Goal: Use online tool/utility: Utilize a website feature to perform a specific function

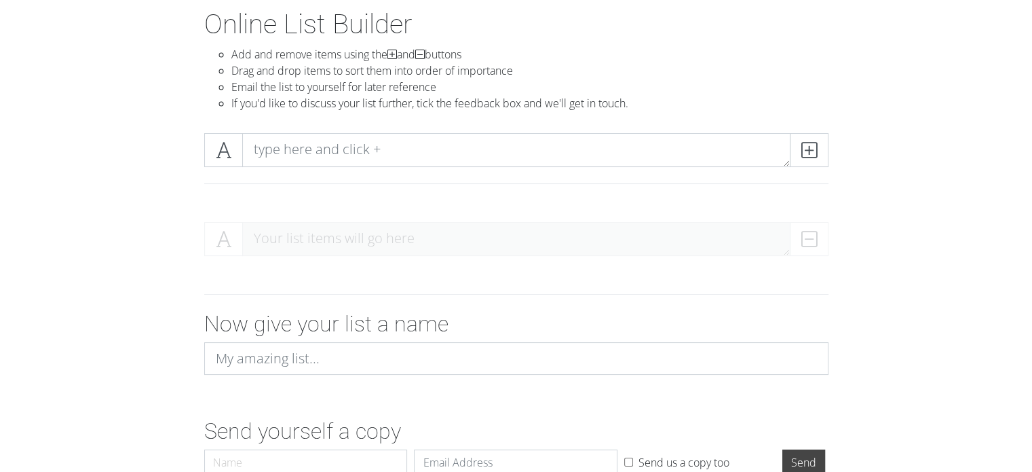
scroll to position [16, 0]
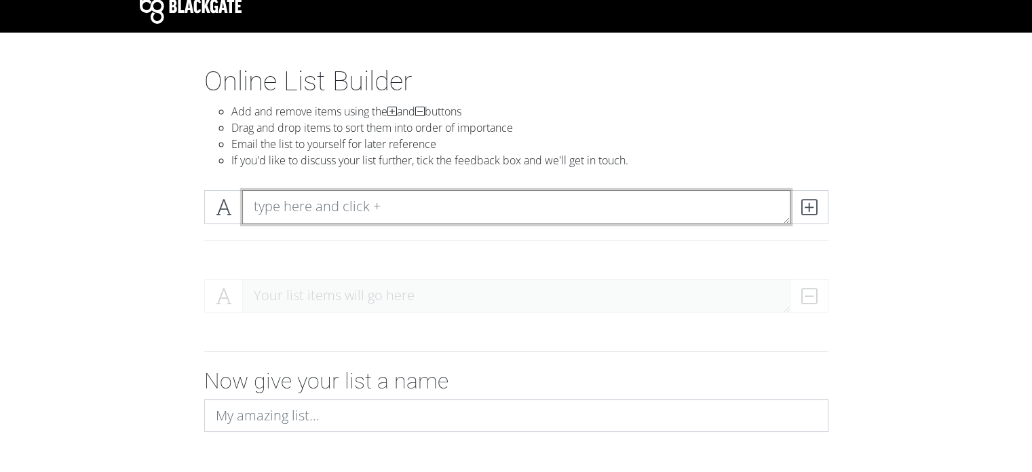
click at [417, 206] on textarea at bounding box center [516, 207] width 548 height 34
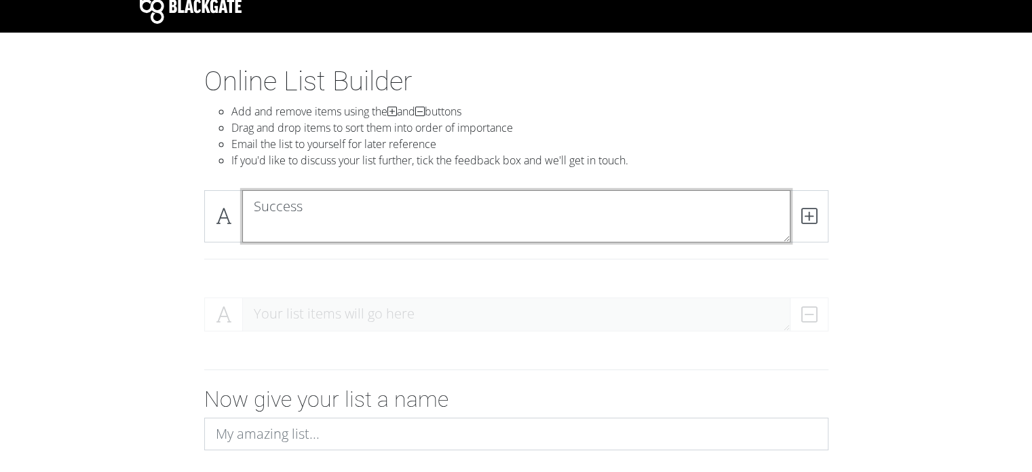
scroll to position [0, 0]
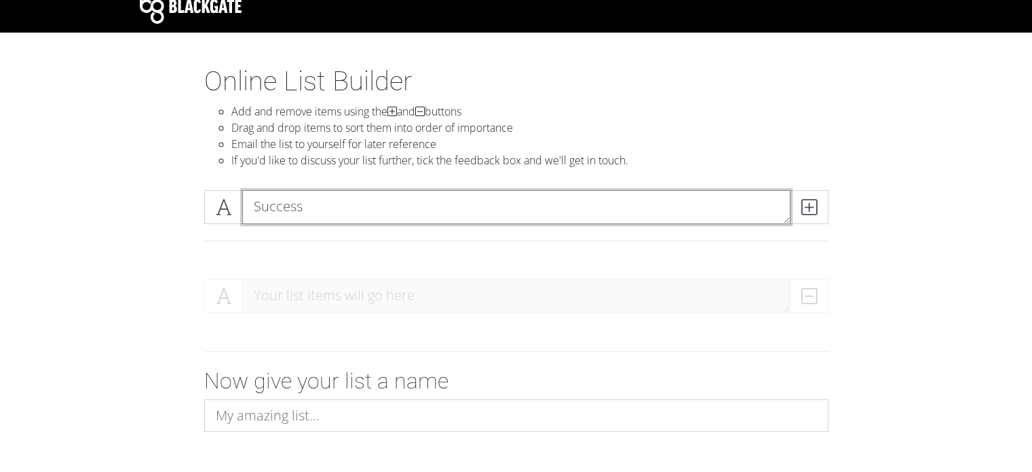
type textarea "Success"
drag, startPoint x: 555, startPoint y: 248, endPoint x: 744, endPoint y: 217, distance: 191.1
click at [559, 248] on div at bounding box center [516, 246] width 645 height 22
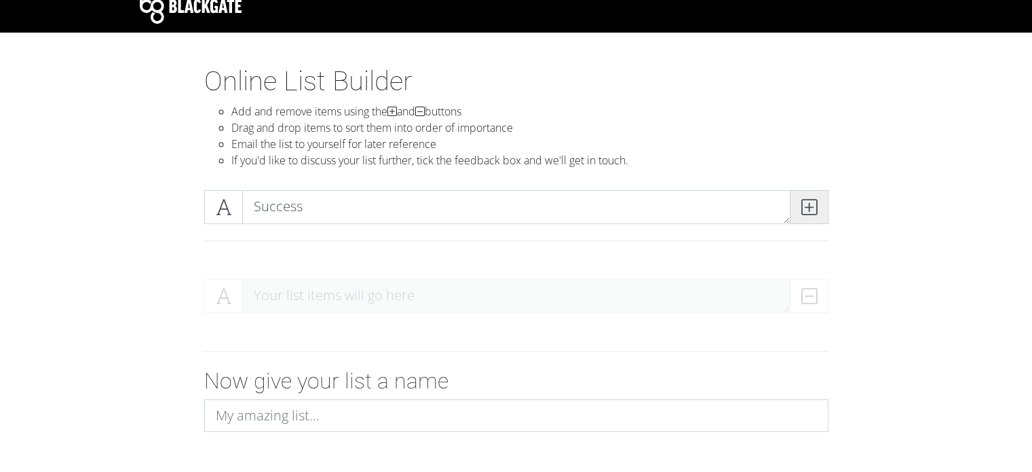
click at [812, 209] on icon at bounding box center [810, 207] width 16 height 14
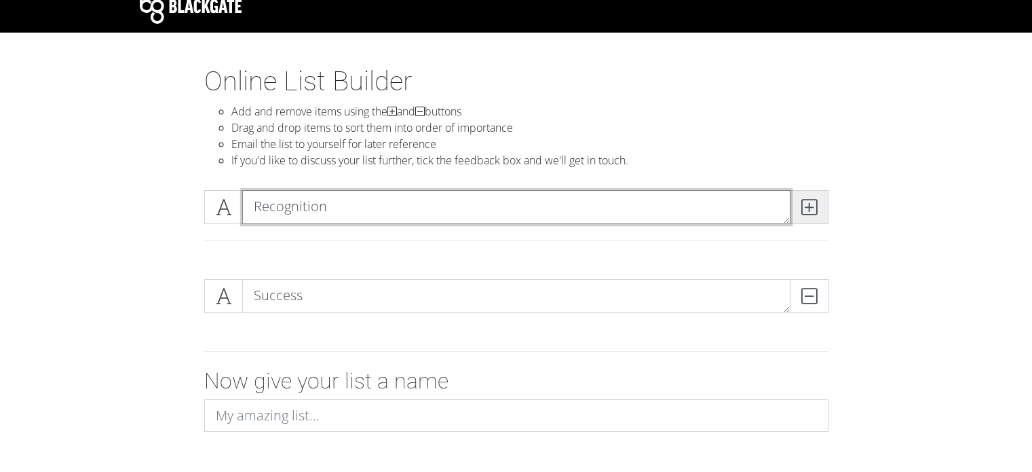
type textarea "Recognition"
click at [814, 209] on icon at bounding box center [810, 207] width 16 height 14
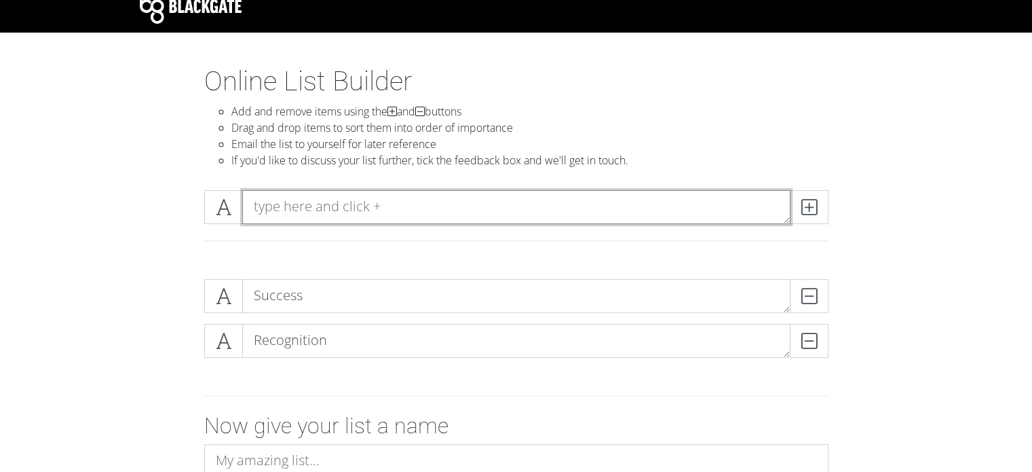
click at [309, 212] on textarea at bounding box center [516, 207] width 548 height 34
type textarea "Growth"
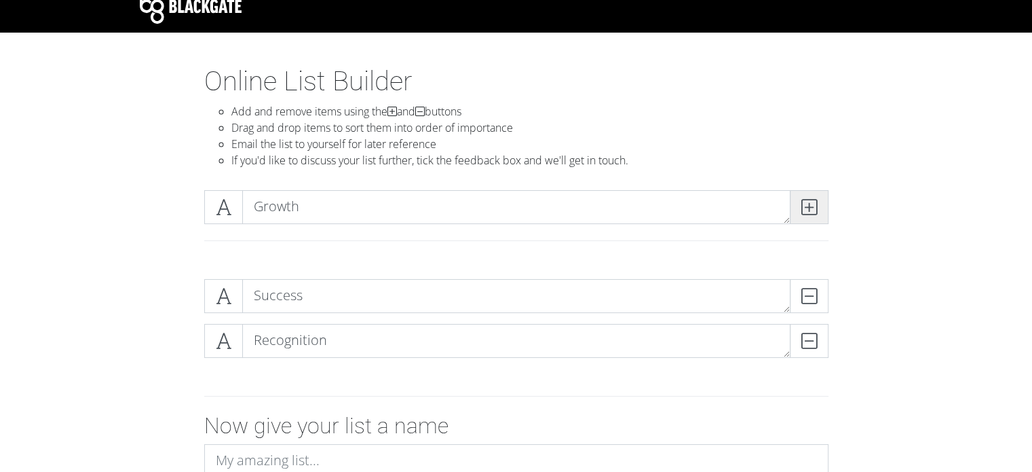
click at [812, 214] on icon at bounding box center [810, 207] width 16 height 14
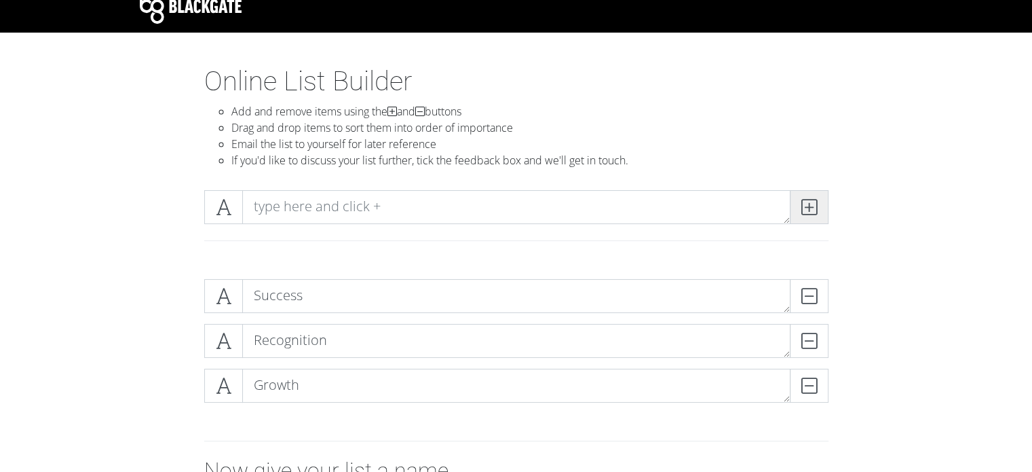
click at [812, 214] on icon at bounding box center [810, 207] width 16 height 14
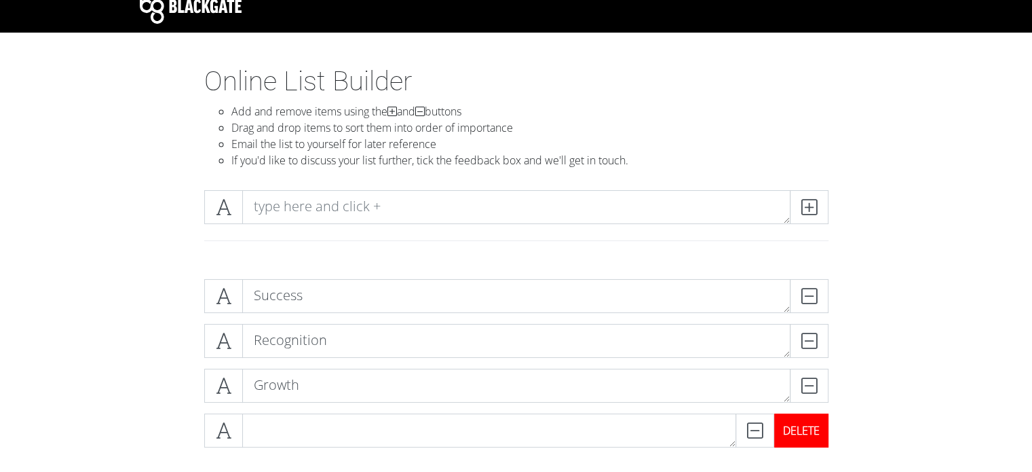
click at [793, 431] on div "DELETE" at bounding box center [801, 430] width 54 height 34
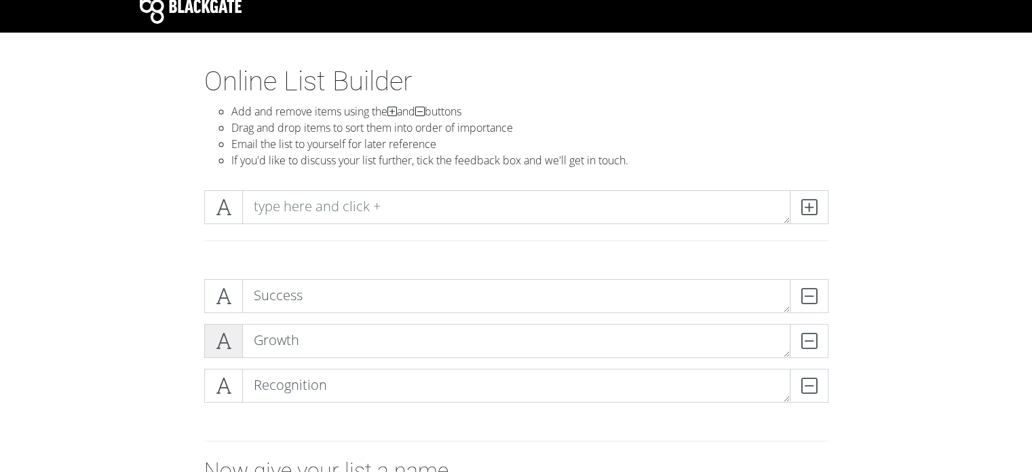
click at [217, 340] on icon at bounding box center [224, 341] width 16 height 14
click at [229, 305] on span at bounding box center [223, 296] width 39 height 34
click at [221, 388] on icon at bounding box center [224, 386] width 16 height 14
click at [221, 390] on icon at bounding box center [224, 386] width 16 height 14
click at [224, 379] on icon at bounding box center [224, 386] width 16 height 14
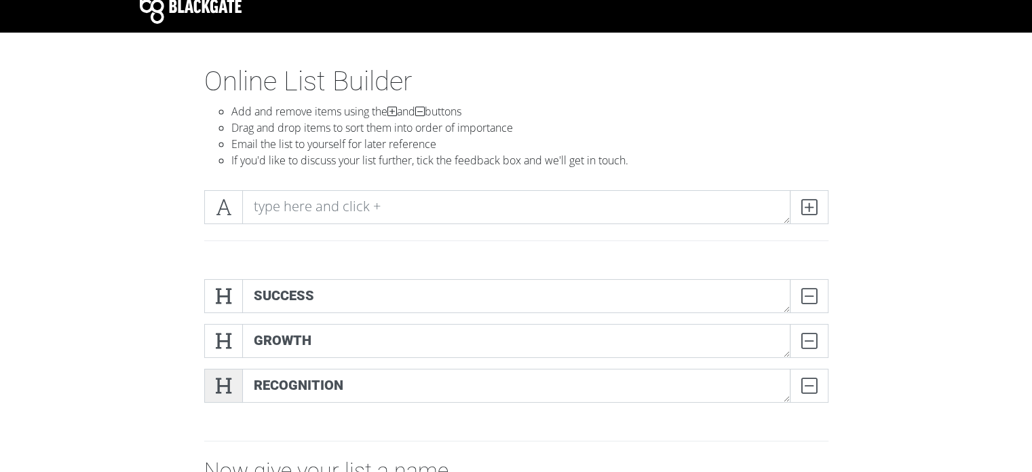
click at [223, 382] on icon at bounding box center [224, 386] width 16 height 14
click at [220, 334] on icon at bounding box center [224, 341] width 16 height 14
click at [216, 291] on icon at bounding box center [224, 296] width 16 height 14
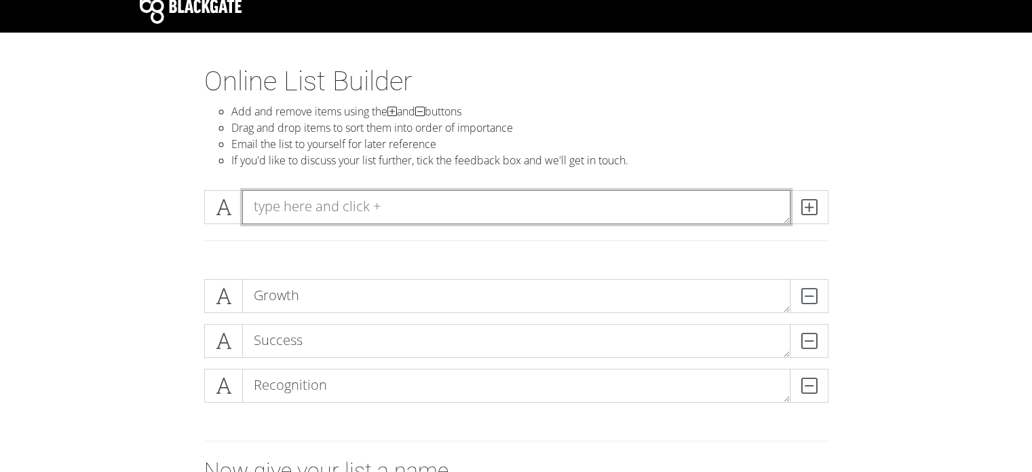
click at [573, 190] on textarea at bounding box center [516, 207] width 548 height 34
type textarea "Wisdom"
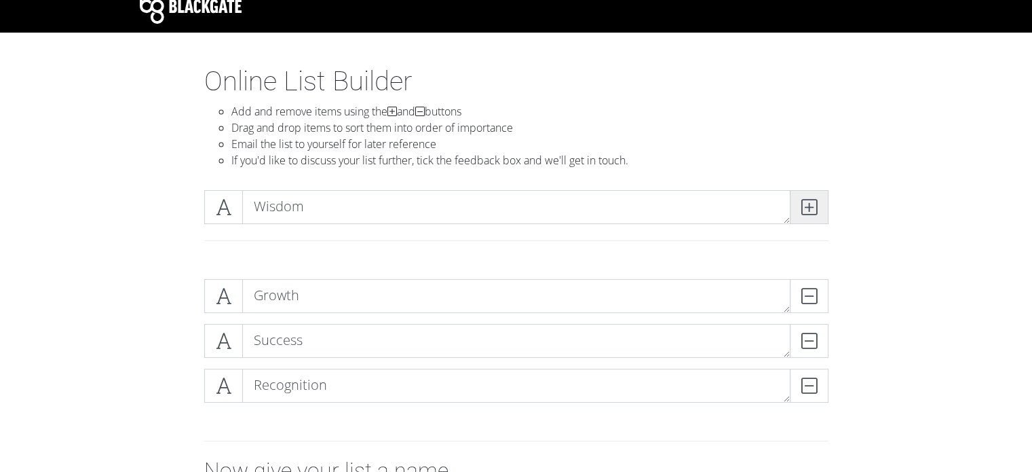
click at [804, 209] on icon at bounding box center [810, 207] width 16 height 14
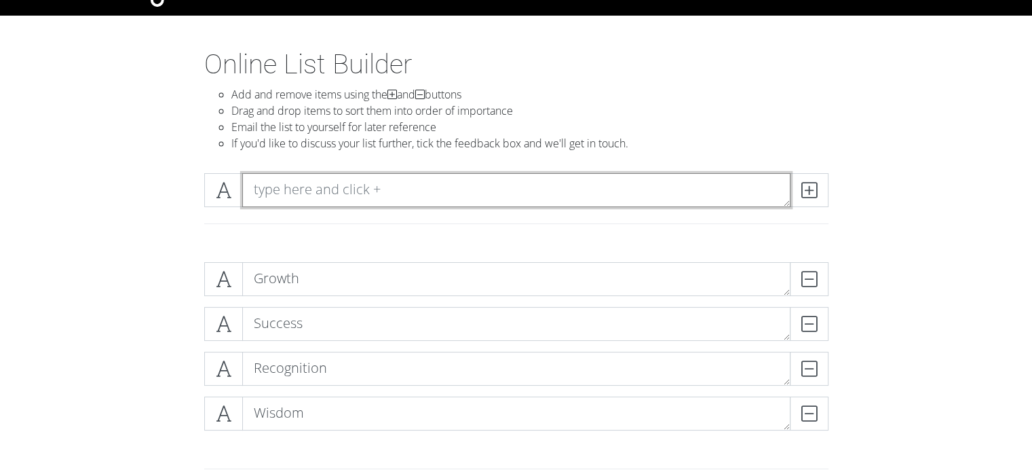
scroll to position [152, 0]
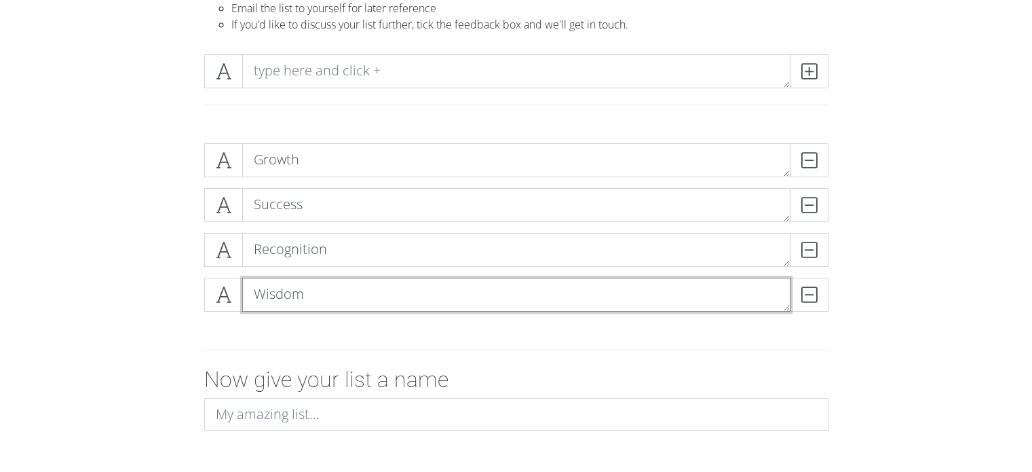
drag, startPoint x: 284, startPoint y: 300, endPoint x: 288, endPoint y: 246, distance: 53.8
click at [288, 246] on div "Growth DELETE Success DELETE Recognition DELETE Wisdom DELETE" at bounding box center [516, 232] width 624 height 179
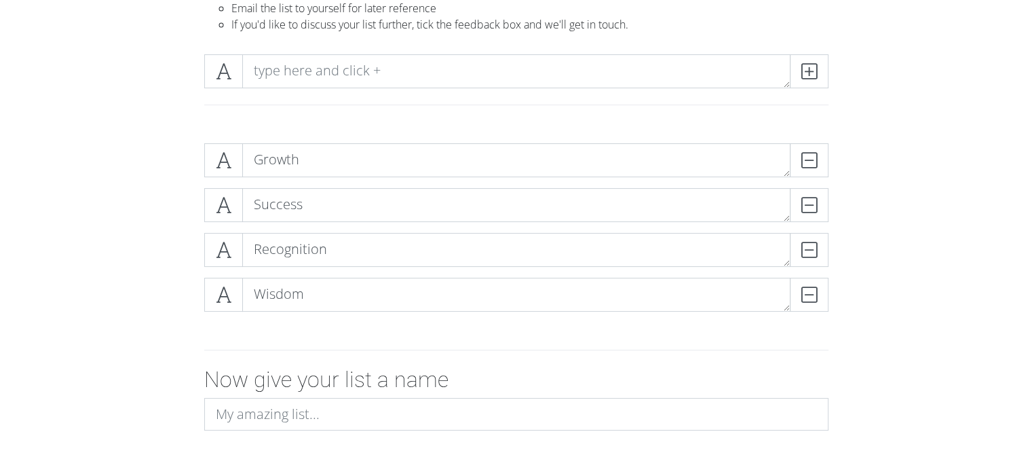
click at [447, 356] on div at bounding box center [517, 349] width 774 height 33
click at [646, 355] on div at bounding box center [517, 349] width 774 height 33
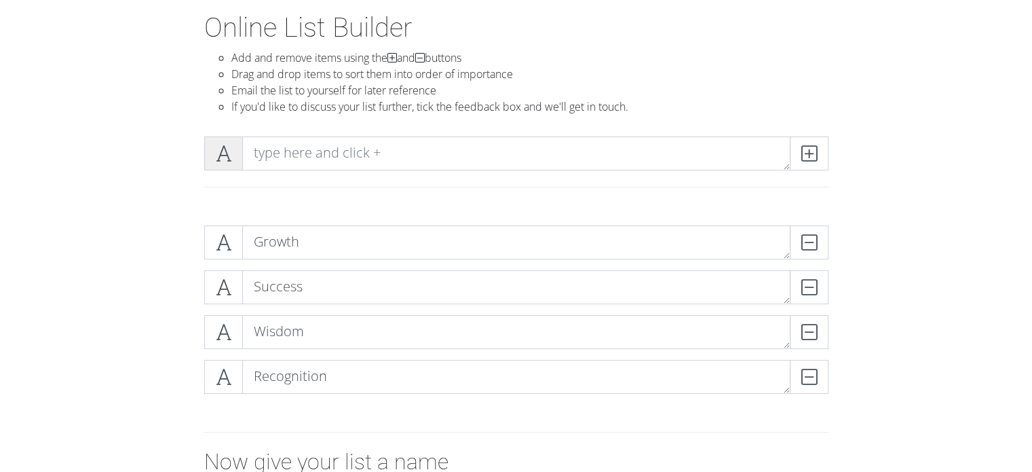
scroll to position [16, 0]
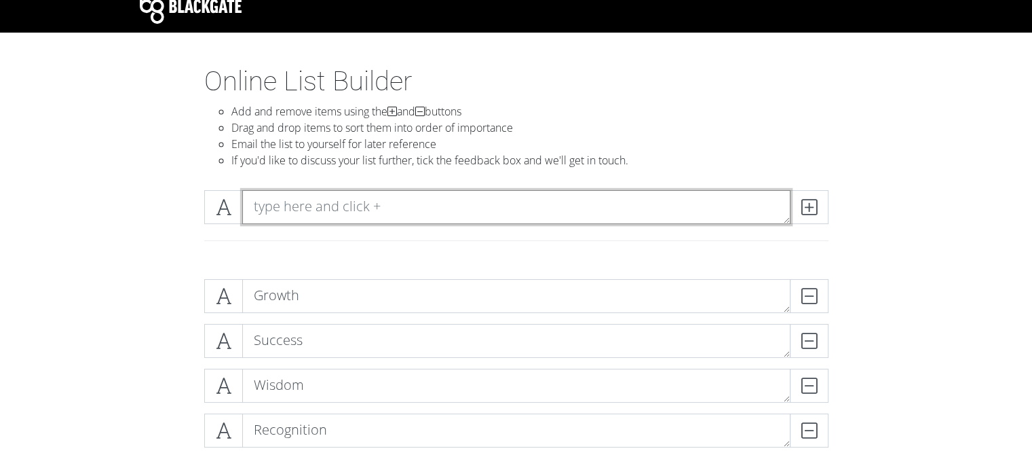
click at [316, 198] on textarea at bounding box center [516, 207] width 548 height 34
type textarea "Intelligence"
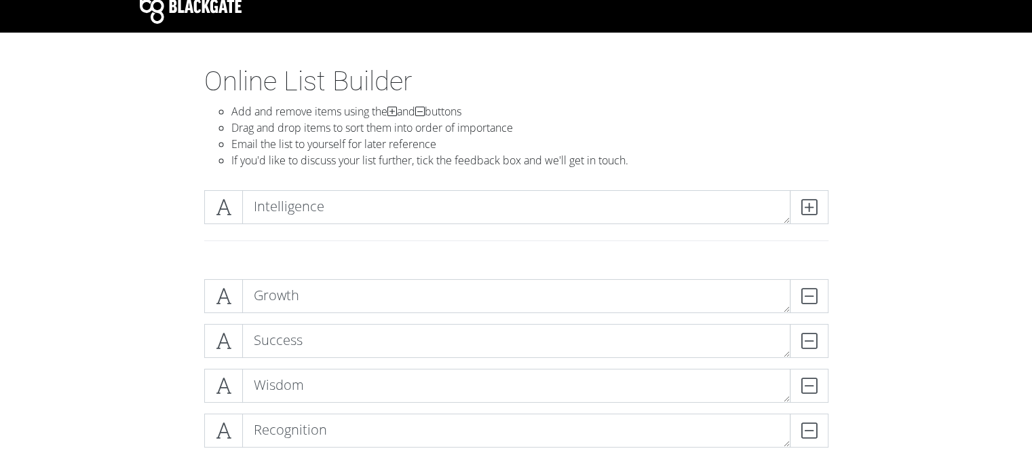
drag, startPoint x: 806, startPoint y: 206, endPoint x: 782, endPoint y: 221, distance: 28.4
click at [806, 206] on icon at bounding box center [810, 207] width 16 height 14
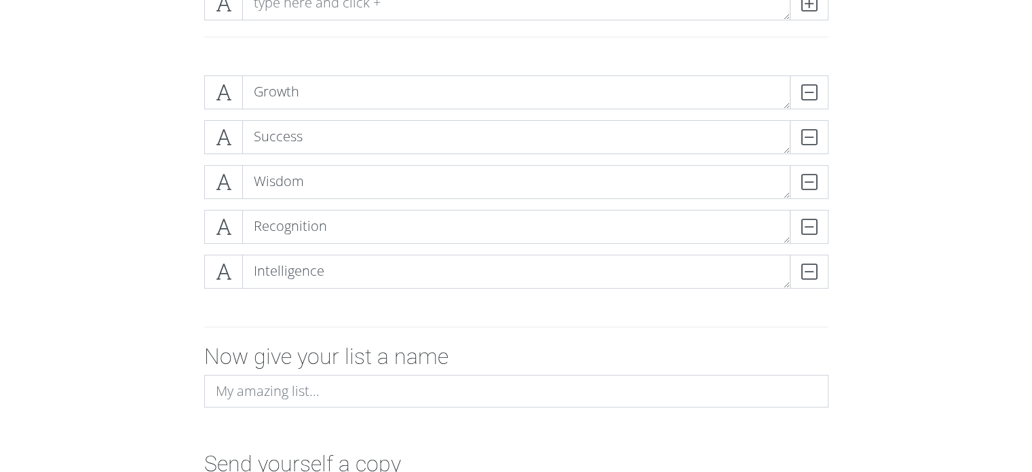
scroll to position [152, 0]
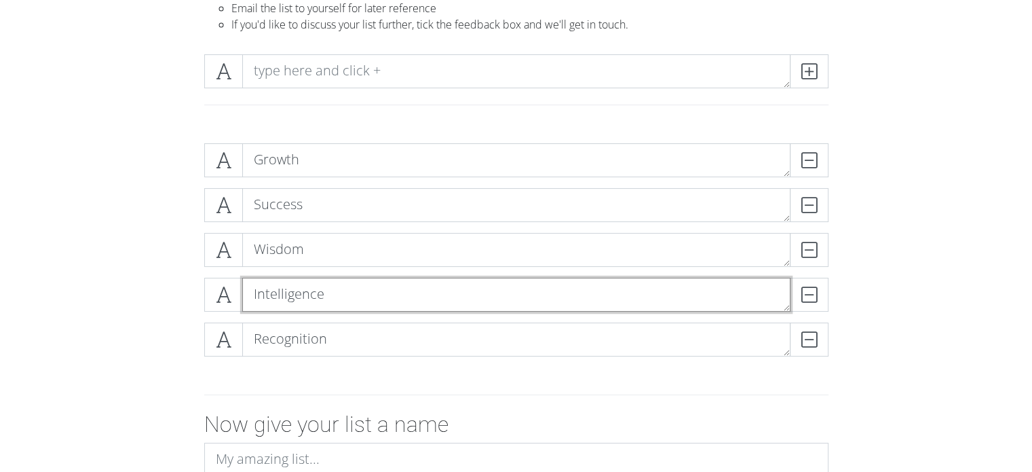
drag, startPoint x: 309, startPoint y: 294, endPoint x: 320, endPoint y: 233, distance: 61.9
click at [320, 233] on div "Growth DELETE Success DELETE Wisdom DELETE Intelligence DELETE Recognition DELE…" at bounding box center [516, 255] width 624 height 224
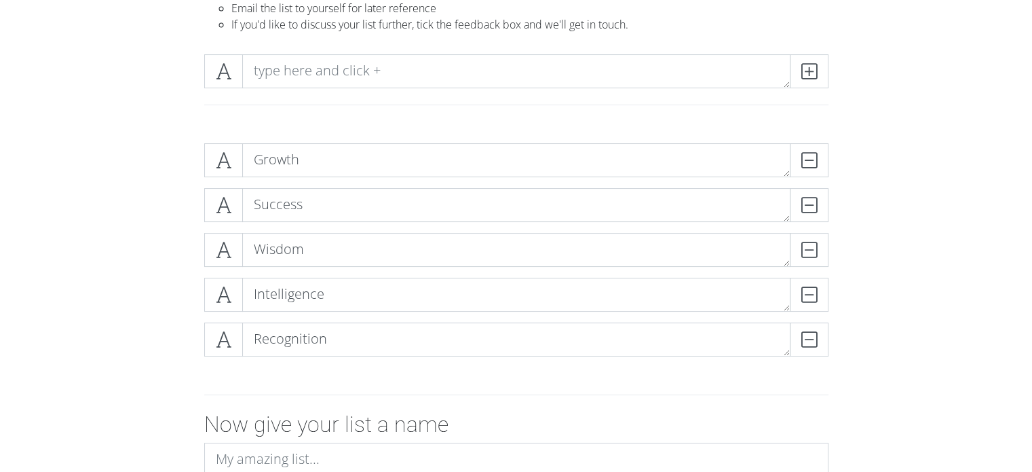
click at [402, 383] on div at bounding box center [517, 394] width 774 height 33
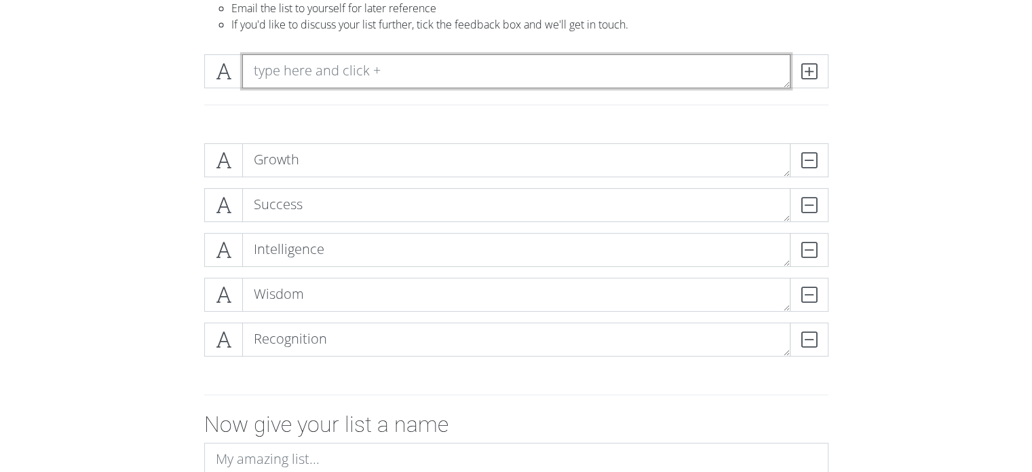
click at [377, 75] on textarea at bounding box center [516, 71] width 548 height 34
type textarea "Trustworthiness"
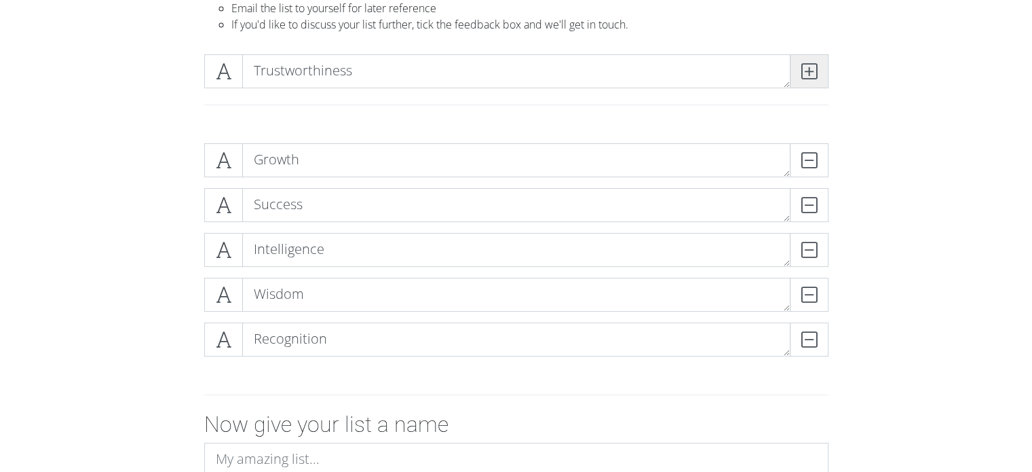
click at [804, 75] on icon at bounding box center [810, 71] width 16 height 14
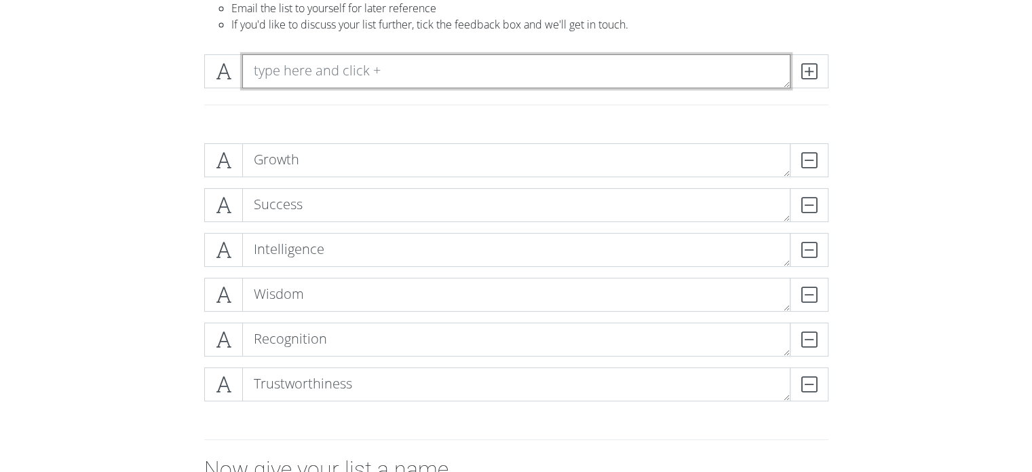
click at [302, 69] on textarea at bounding box center [516, 71] width 548 height 34
type textarea "Reliability"
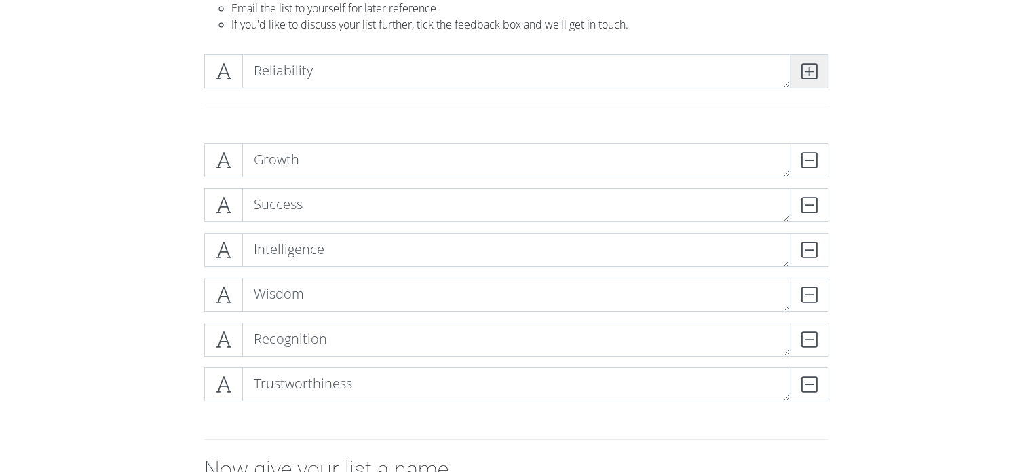
click at [819, 77] on span at bounding box center [809, 71] width 39 height 34
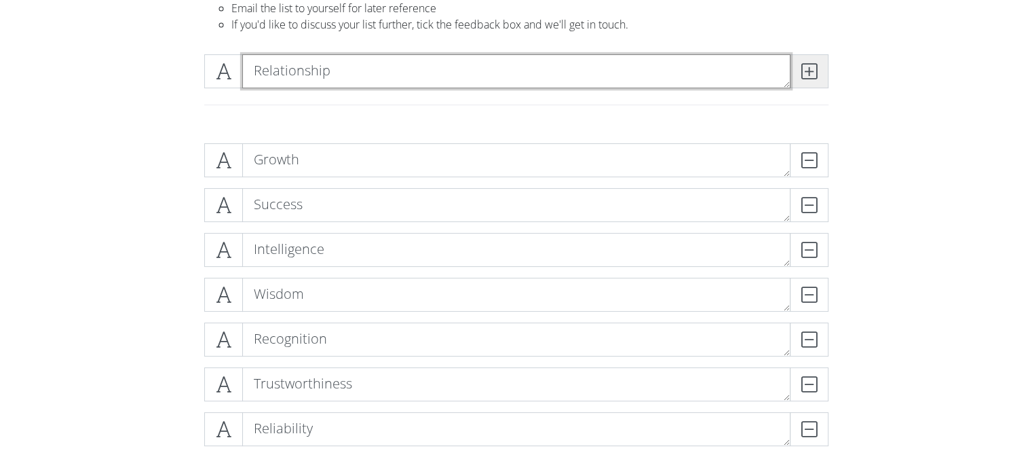
type textarea "Relationship"
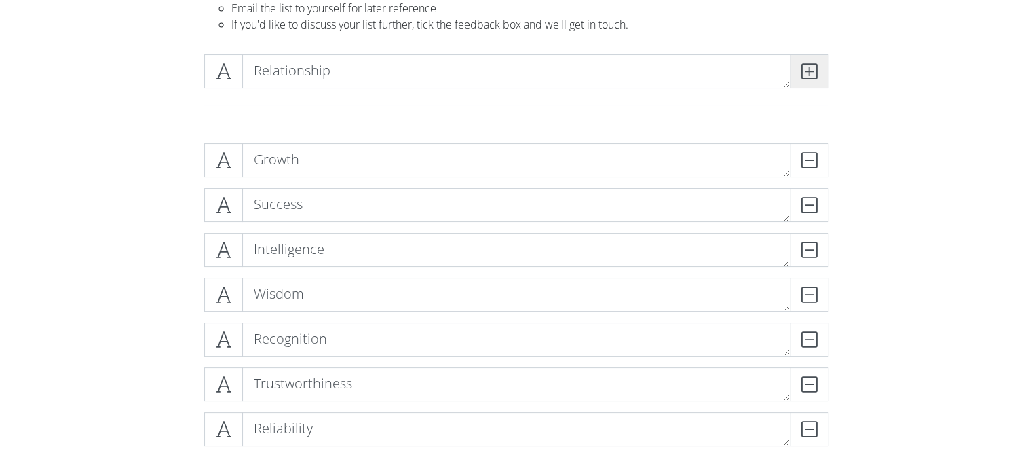
click at [817, 72] on span at bounding box center [809, 71] width 39 height 34
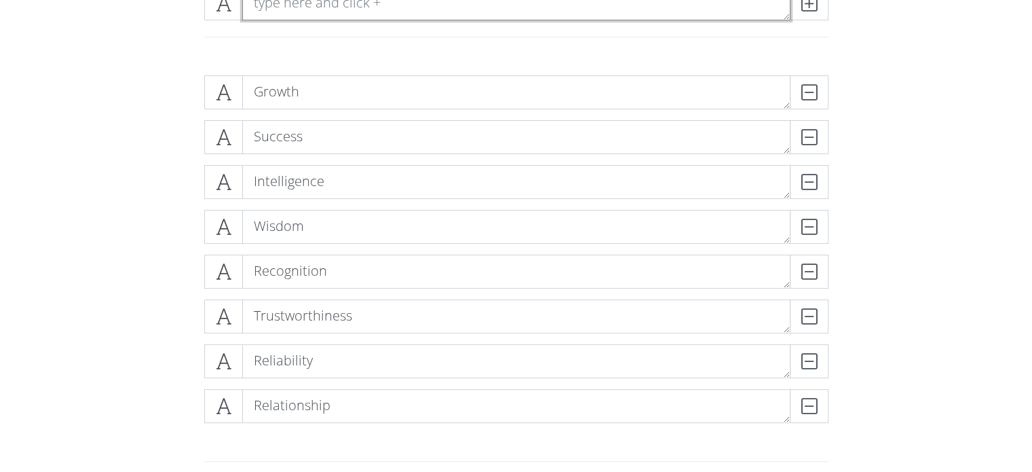
scroll to position [288, 0]
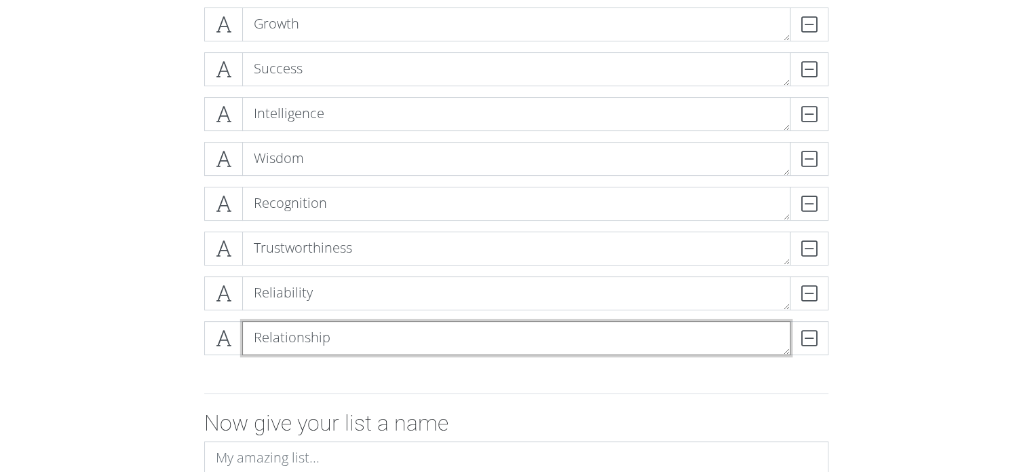
drag, startPoint x: 301, startPoint y: 337, endPoint x: 303, endPoint y: 284, distance: 53.0
click at [303, 284] on div "Growth DELETE Success DELETE Intelligence DELETE Wisdom DELETE Recognition DELE…" at bounding box center [516, 186] width 624 height 358
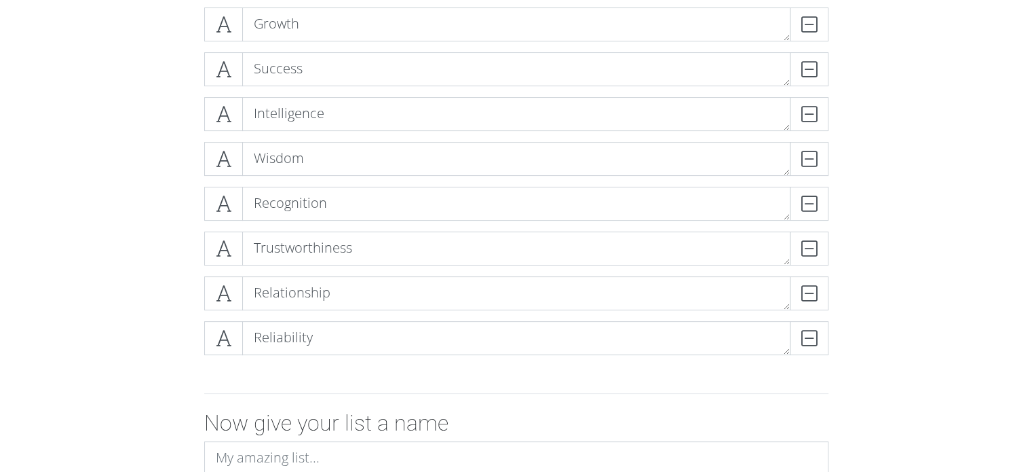
scroll to position [16, 0]
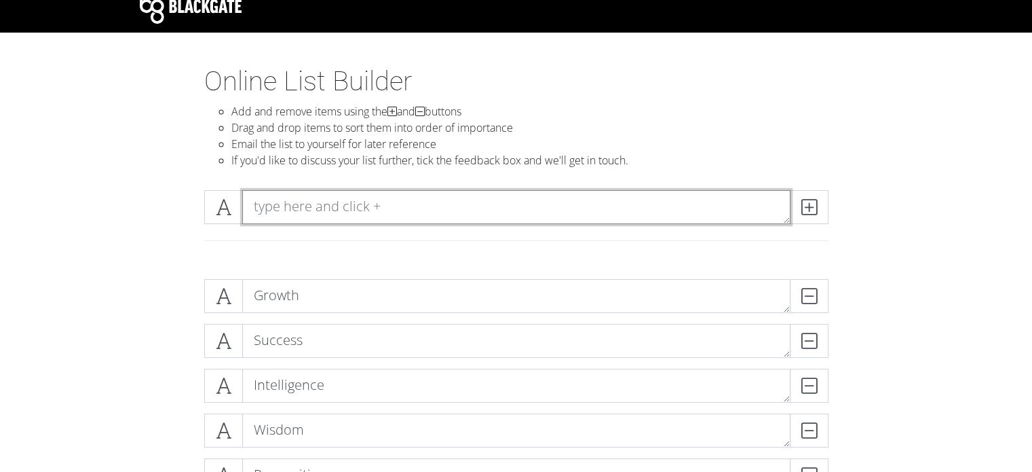
click at [350, 191] on textarea at bounding box center [516, 207] width 548 height 34
type textarea "Commitment"
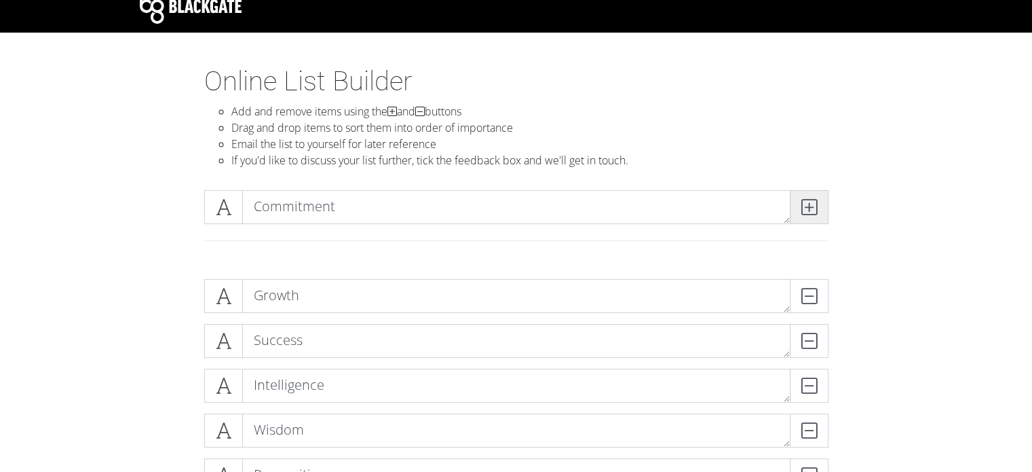
drag, startPoint x: 809, startPoint y: 200, endPoint x: 783, endPoint y: 209, distance: 27.9
click at [809, 200] on icon at bounding box center [810, 207] width 16 height 14
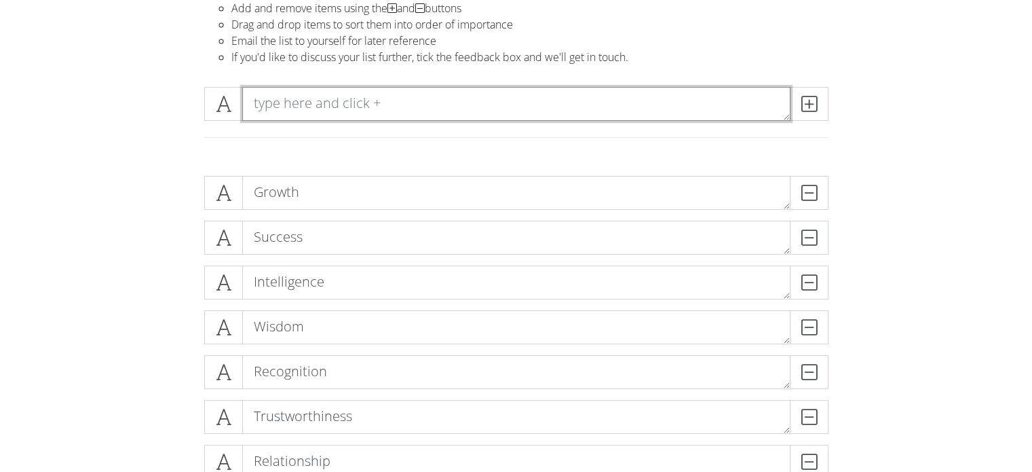
scroll to position [288, 0]
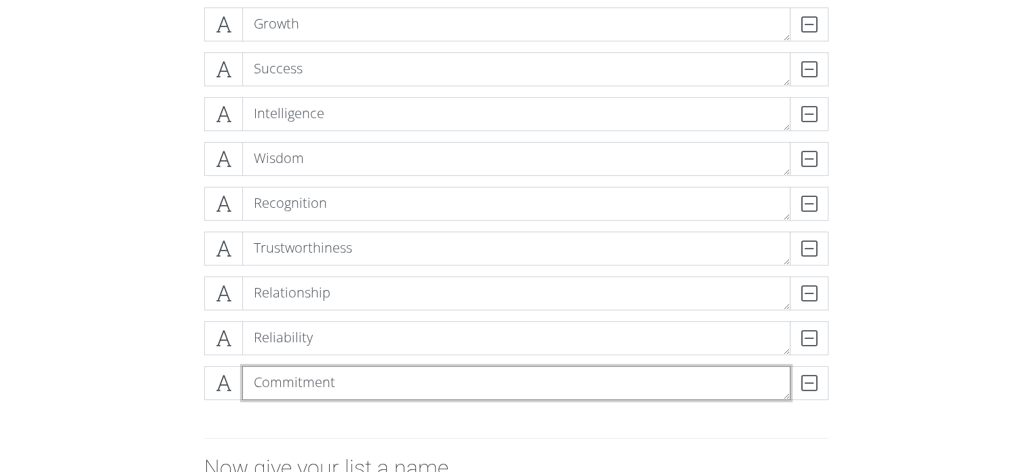
drag, startPoint x: 310, startPoint y: 382, endPoint x: 313, endPoint y: 333, distance: 48.9
click at [313, 333] on div "Growth DELETE Success DELETE Intelligence DELETE Wisdom DELETE Recognition DELE…" at bounding box center [516, 208] width 624 height 403
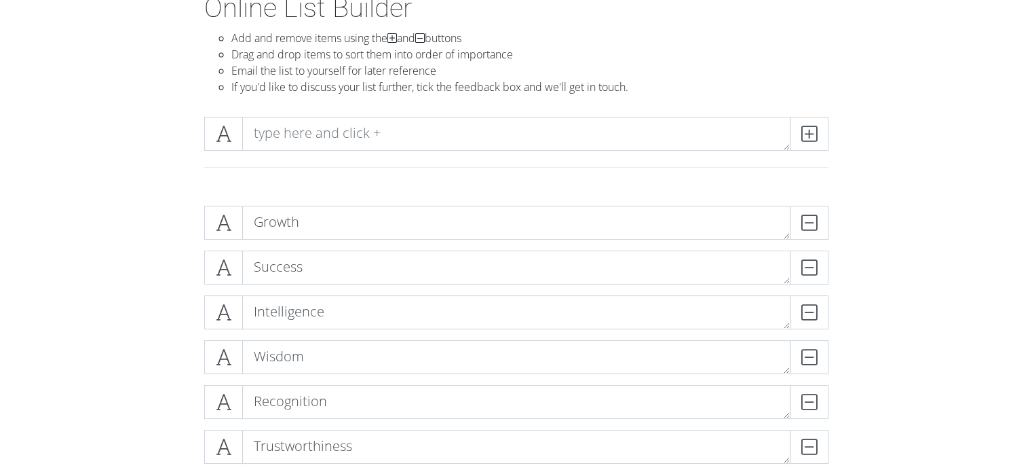
scroll to position [16, 0]
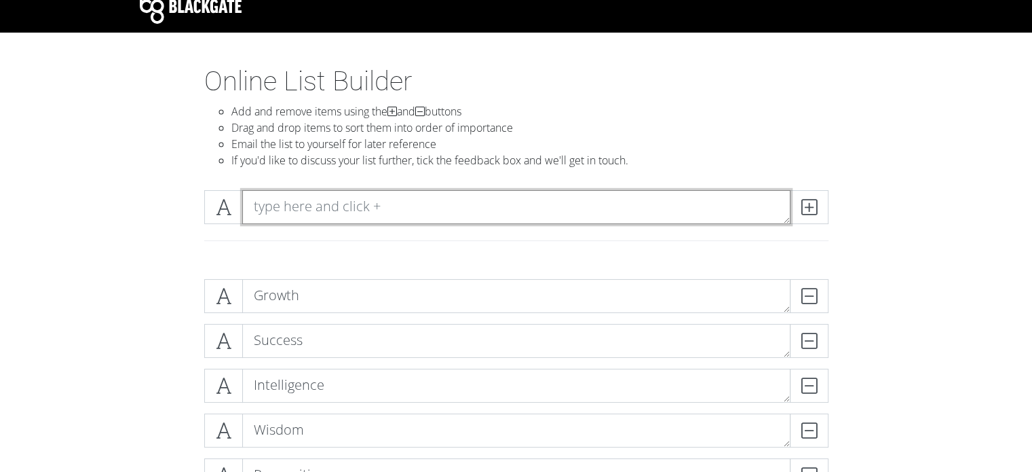
click at [339, 210] on textarea at bounding box center [516, 207] width 548 height 34
type textarea "Peace"
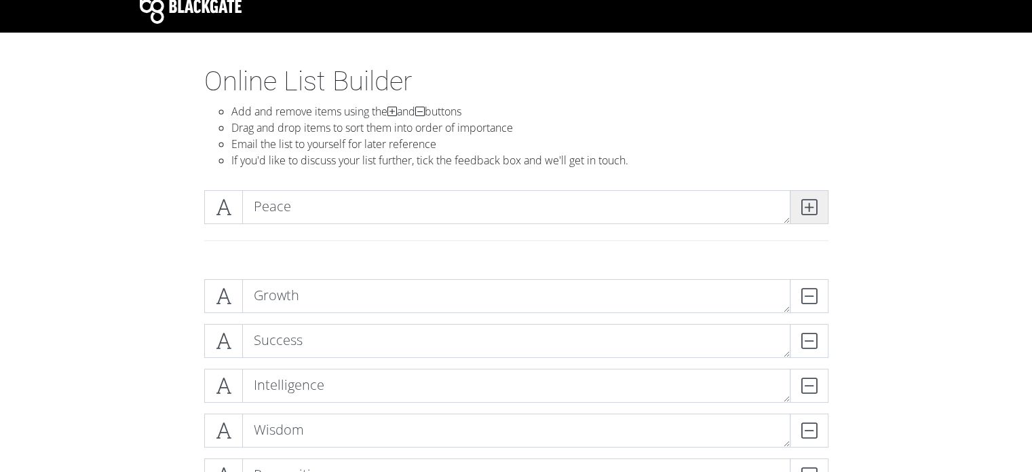
click at [808, 204] on icon at bounding box center [810, 207] width 16 height 14
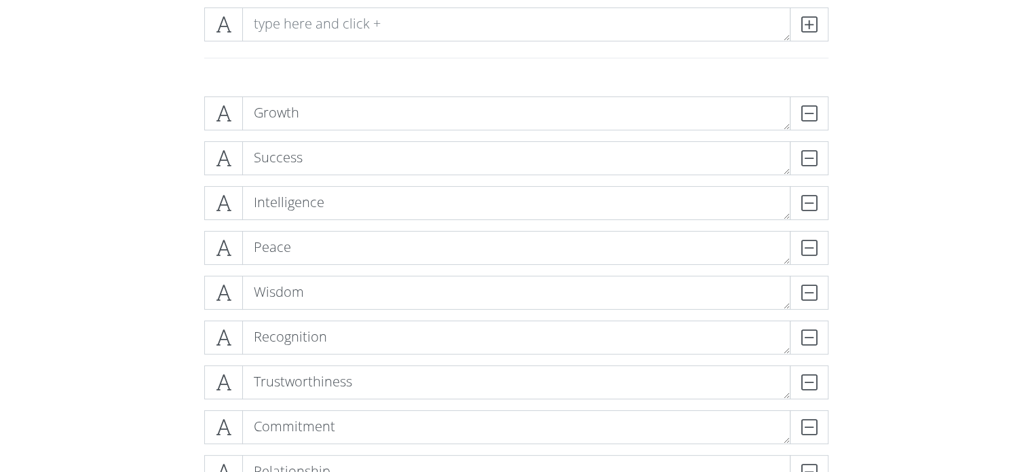
scroll to position [148, 0]
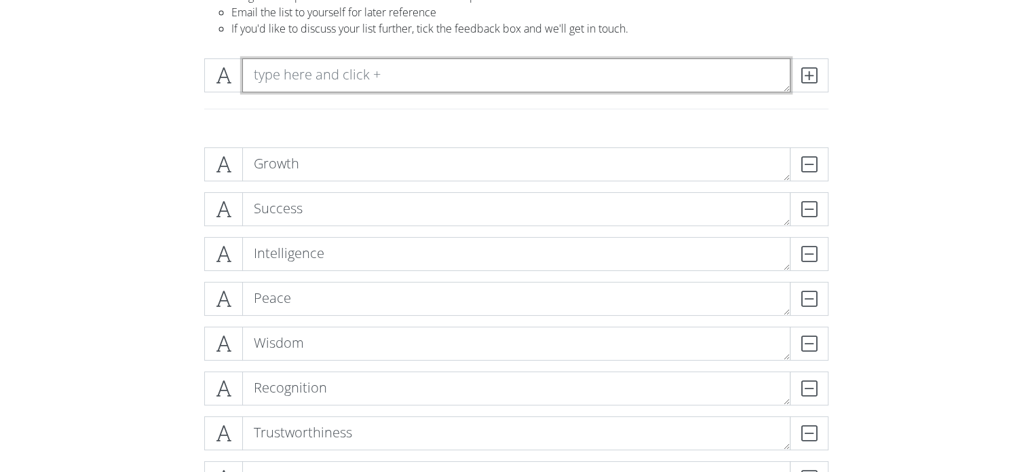
click at [358, 73] on textarea at bounding box center [516, 75] width 548 height 34
type textarea "Wellbeing"
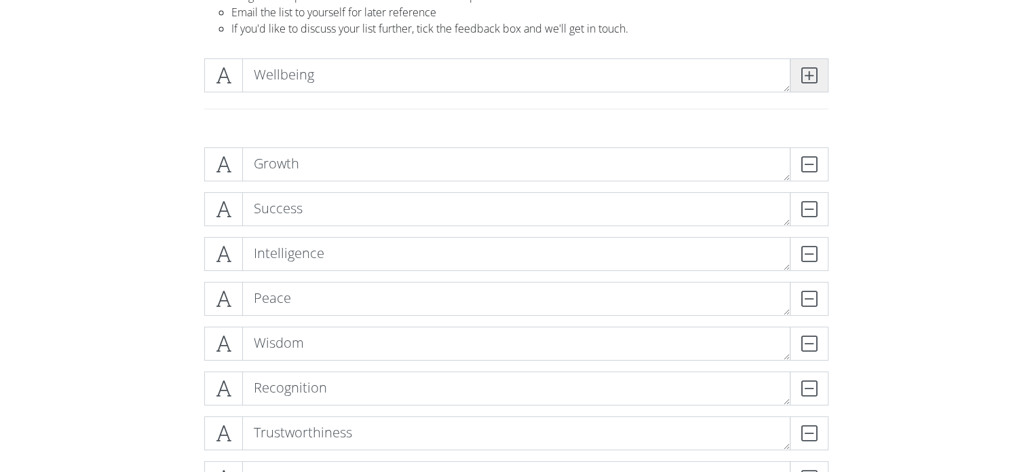
click at [818, 71] on span at bounding box center [809, 75] width 39 height 34
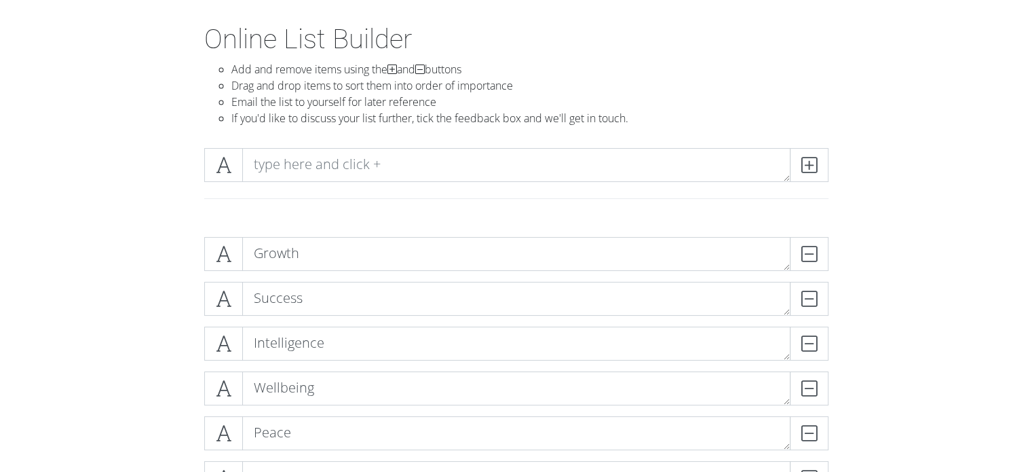
scroll to position [57, 0]
click at [271, 175] on textarea at bounding box center [516, 166] width 548 height 34
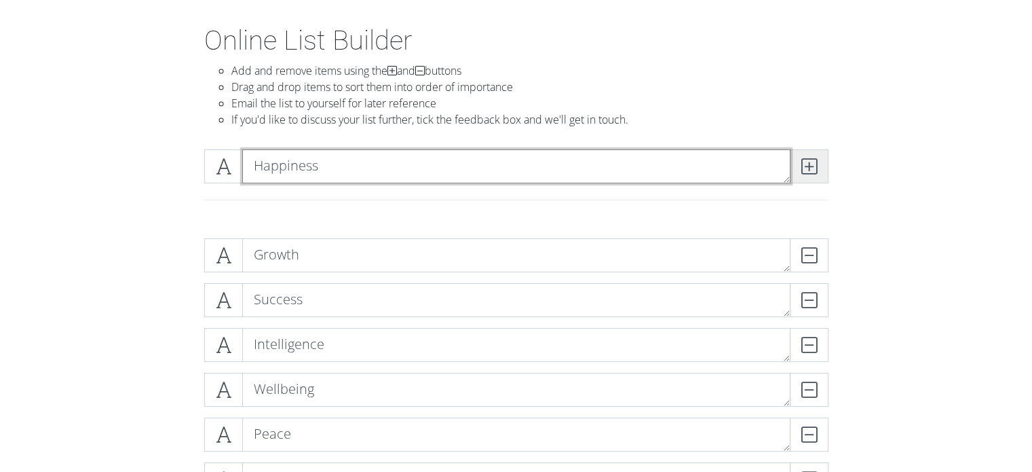
type textarea "Happiness"
drag, startPoint x: 814, startPoint y: 168, endPoint x: 810, endPoint y: 193, distance: 25.6
click at [814, 168] on icon at bounding box center [810, 166] width 16 height 14
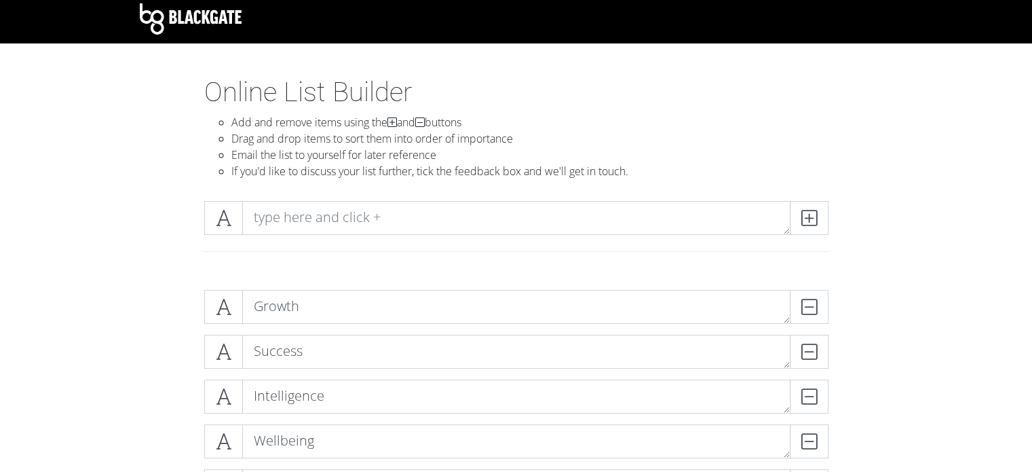
scroll to position [0, 0]
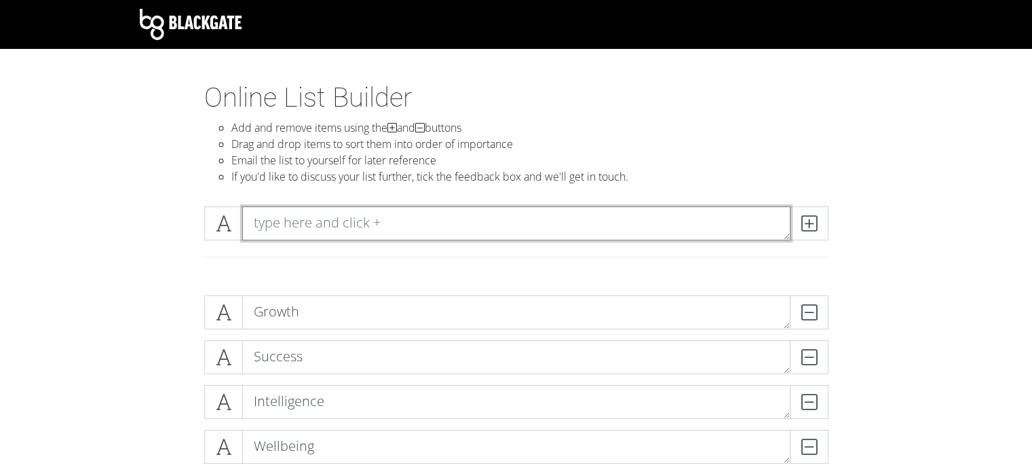
click at [364, 227] on textarea at bounding box center [516, 223] width 548 height 34
type textarea "a"
type textarea "Abundance"
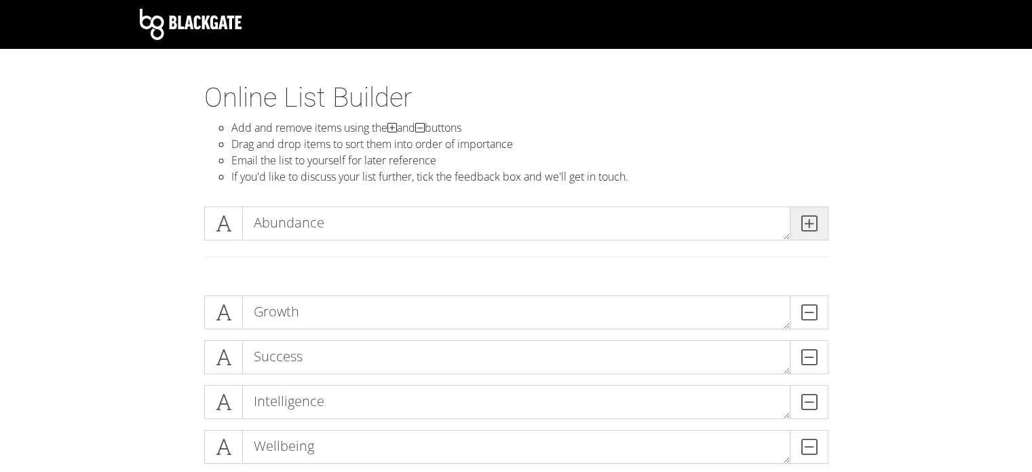
click at [804, 219] on icon at bounding box center [810, 224] width 16 height 14
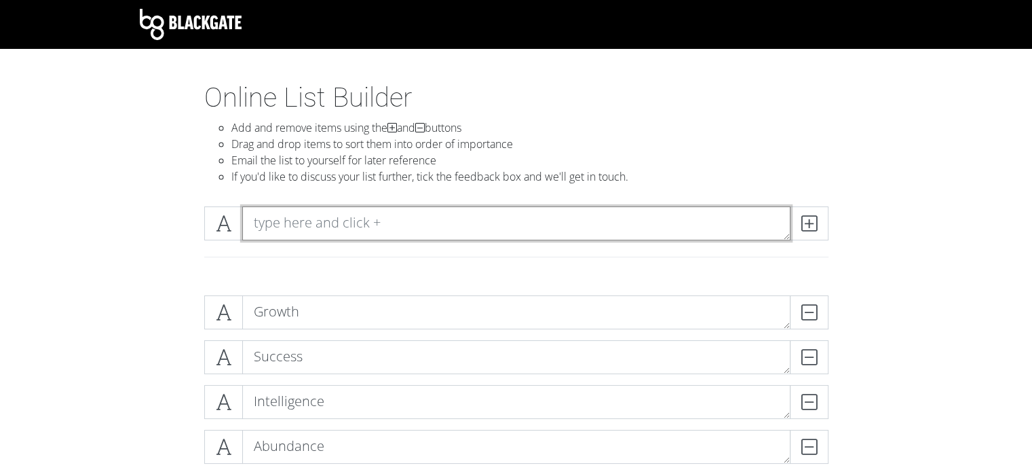
click at [347, 219] on textarea at bounding box center [516, 223] width 548 height 34
type textarea "Consistency"
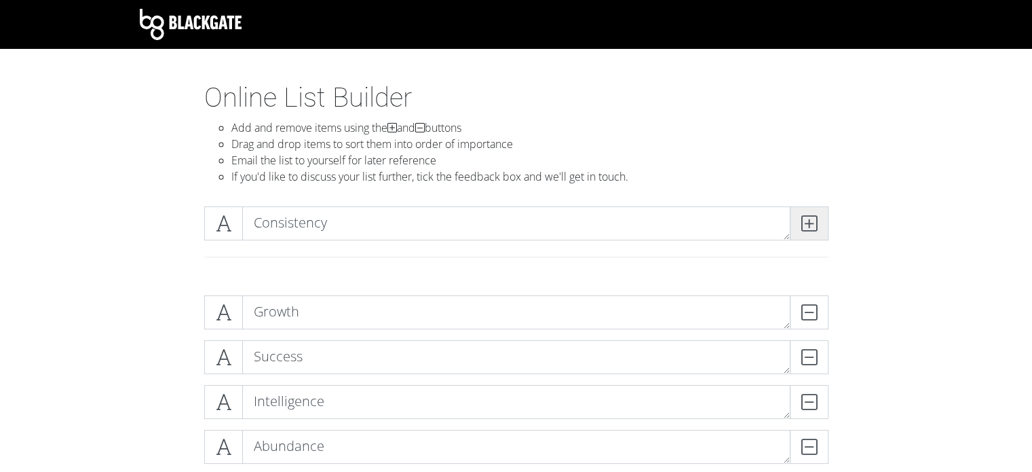
click at [802, 217] on icon at bounding box center [810, 224] width 16 height 14
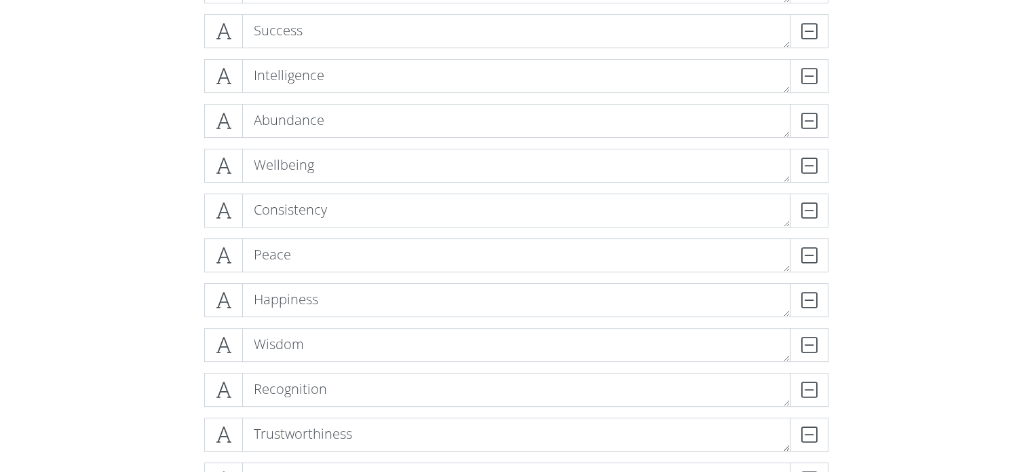
scroll to position [271, 0]
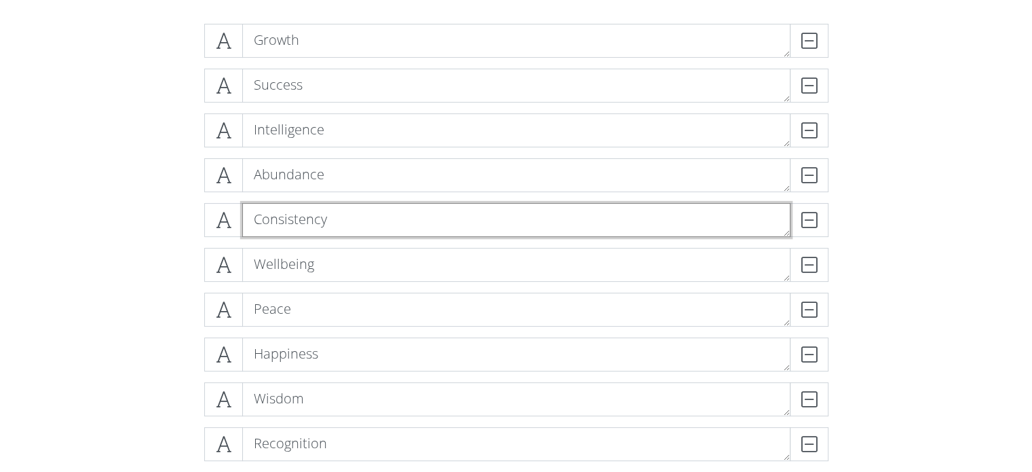
click at [364, 227] on textarea "Consistency" at bounding box center [516, 220] width 548 height 34
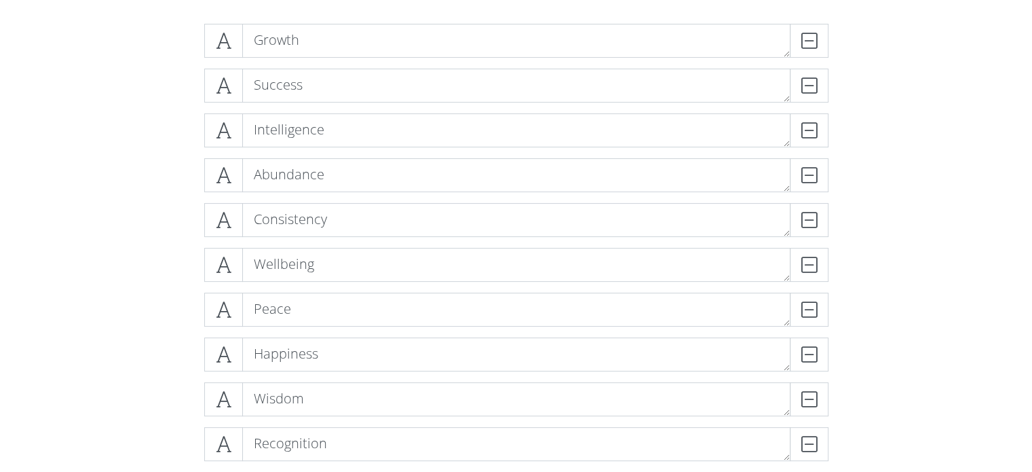
click at [178, 227] on div "Growth DELETE Success DELETE Intelligence DELETE Abundance DELETE Consistency D…" at bounding box center [517, 337] width 774 height 649
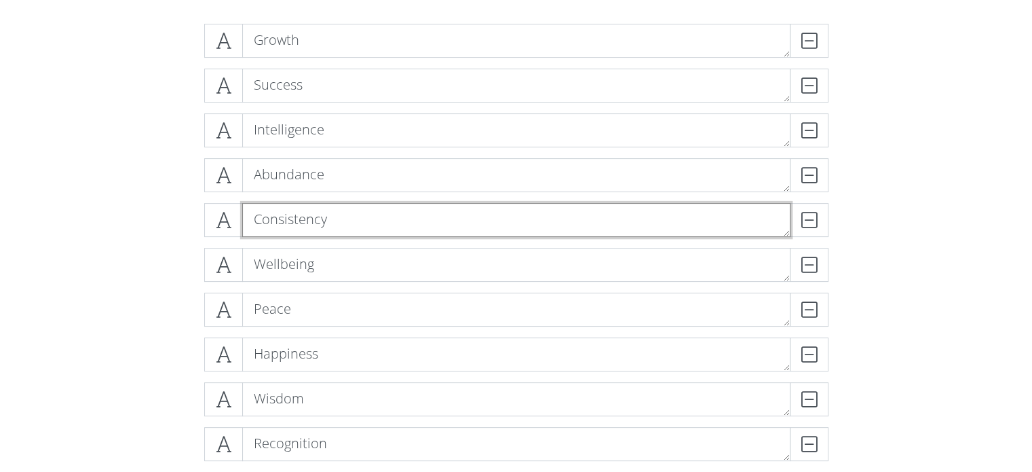
click at [345, 217] on textarea "Consistency" at bounding box center [516, 220] width 548 height 34
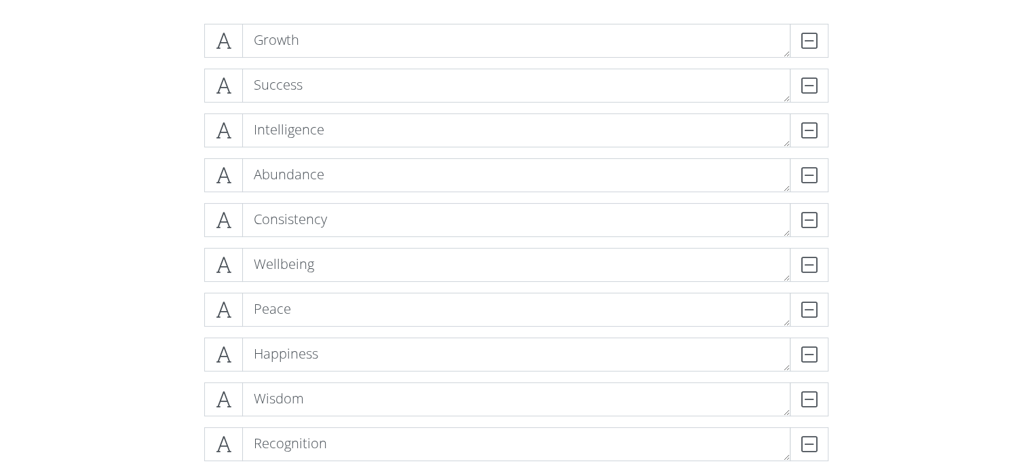
click at [152, 252] on div "Growth DELETE Success DELETE Intelligence DELETE Abundance DELETE Consistency D…" at bounding box center [517, 337] width 774 height 649
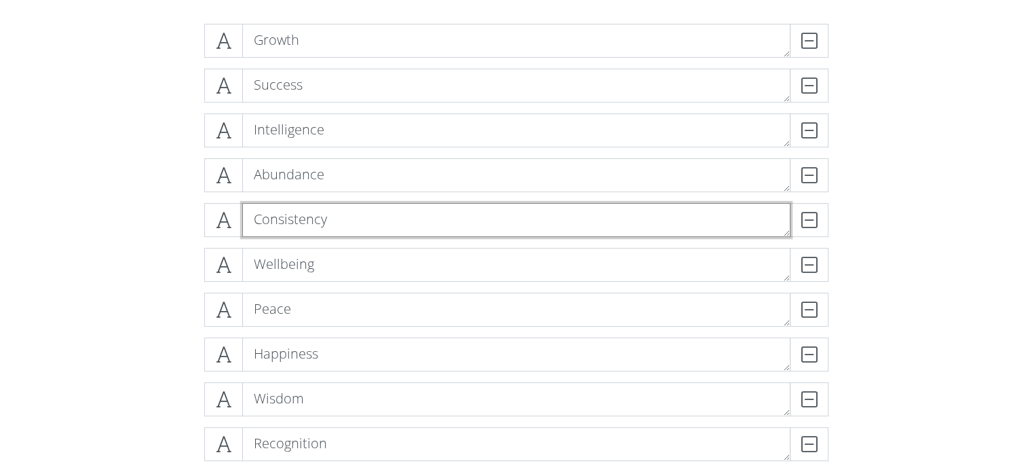
click at [393, 212] on textarea "Consistency" at bounding box center [516, 220] width 548 height 34
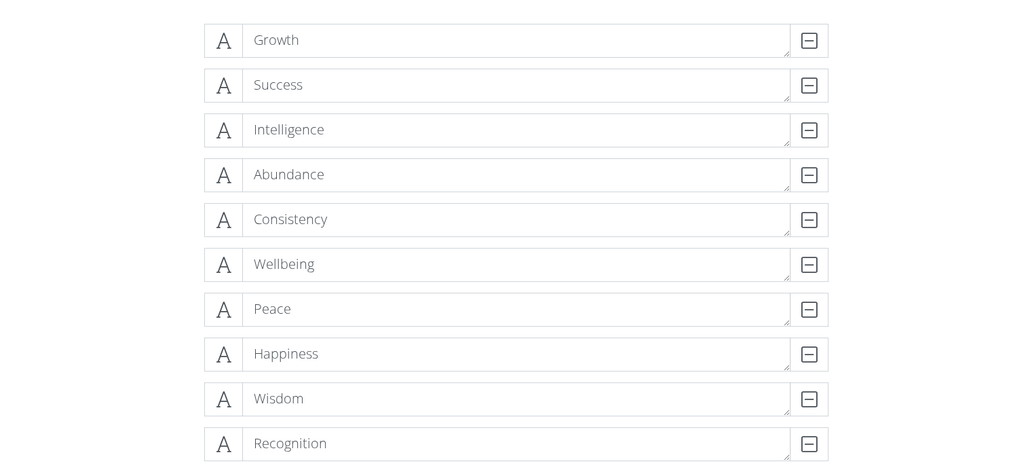
click at [153, 238] on div "Growth DELETE Success DELETE Intelligence DELETE Abundance DELETE Consistency D…" at bounding box center [517, 337] width 774 height 649
click at [430, 198] on div "Abundance DELETE" at bounding box center [516, 180] width 631 height 45
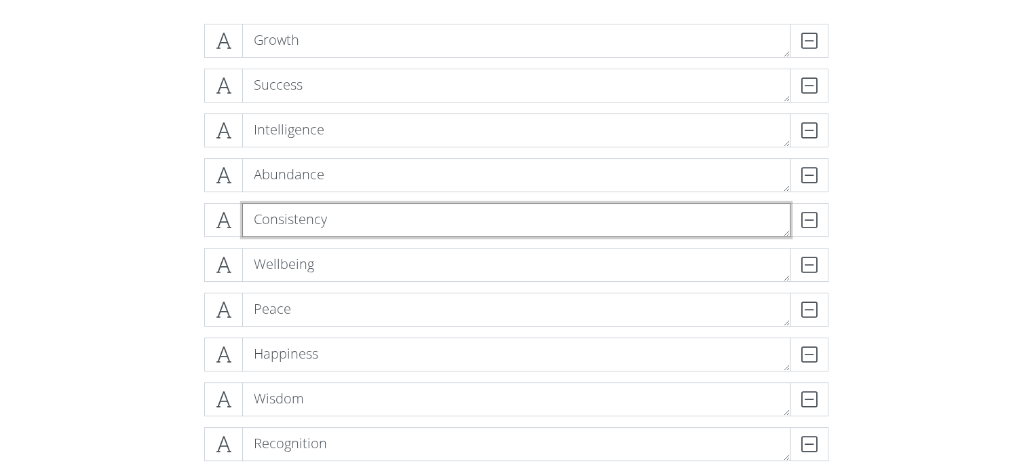
click at [325, 222] on textarea "Consistency" at bounding box center [516, 220] width 548 height 34
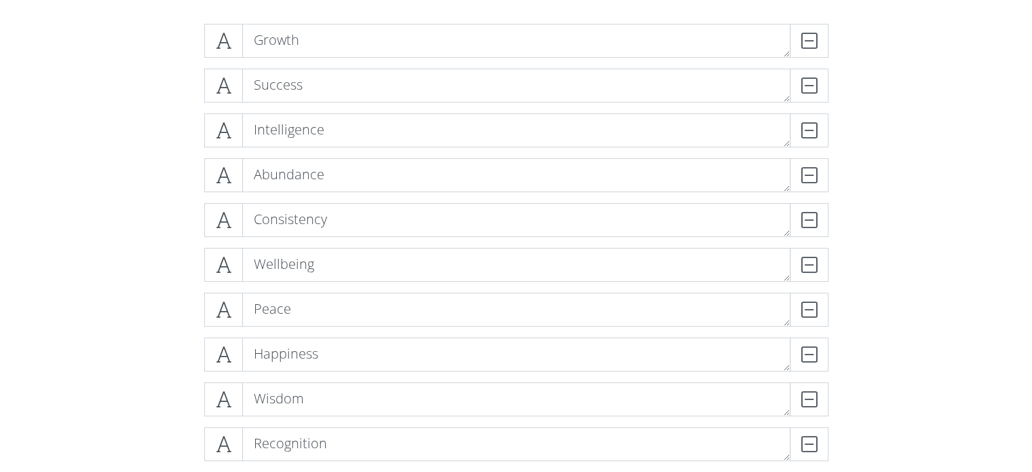
click at [43, 247] on form "Growth DELETE Success DELETE Intelligence DELETE Abundance DELETE Consistency D…" at bounding box center [516, 439] width 1032 height 852
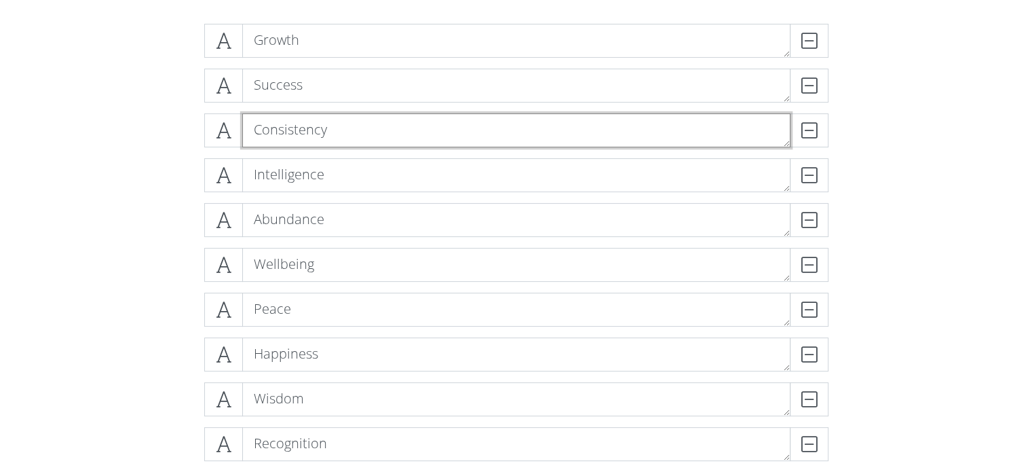
drag, startPoint x: 314, startPoint y: 134, endPoint x: 313, endPoint y: 89, distance: 45.5
click at [313, 89] on div "Growth DELETE Success DELETE Consistency DELETE Intelligence DELETE Abundance D…" at bounding box center [516, 337] width 624 height 627
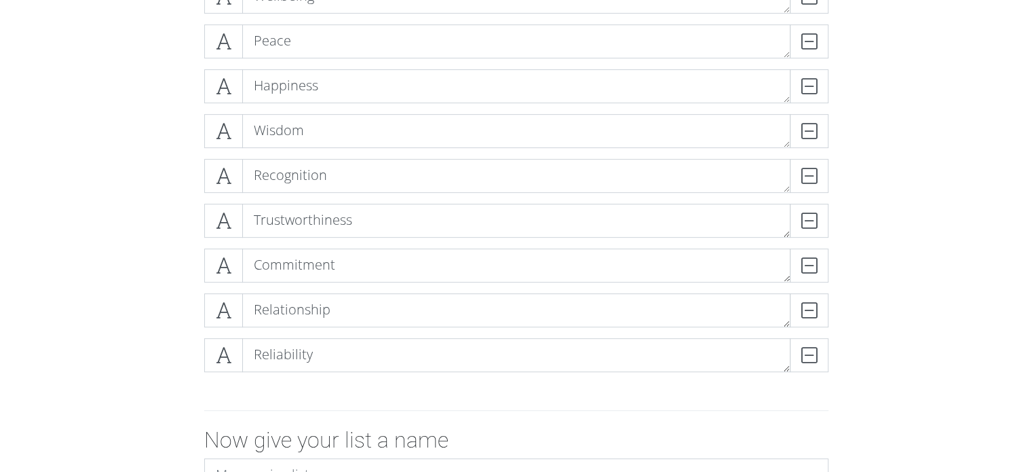
scroll to position [136, 0]
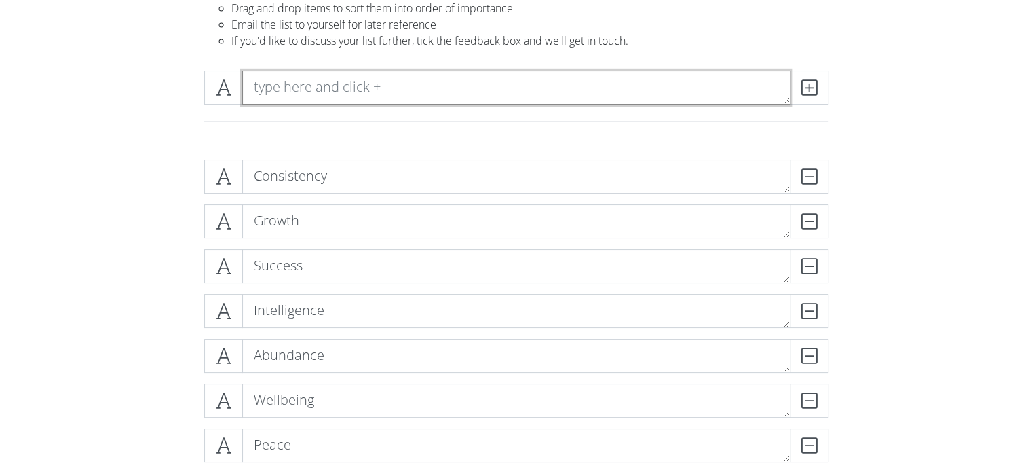
click at [342, 81] on textarea at bounding box center [516, 88] width 548 height 34
type textarea "Money"
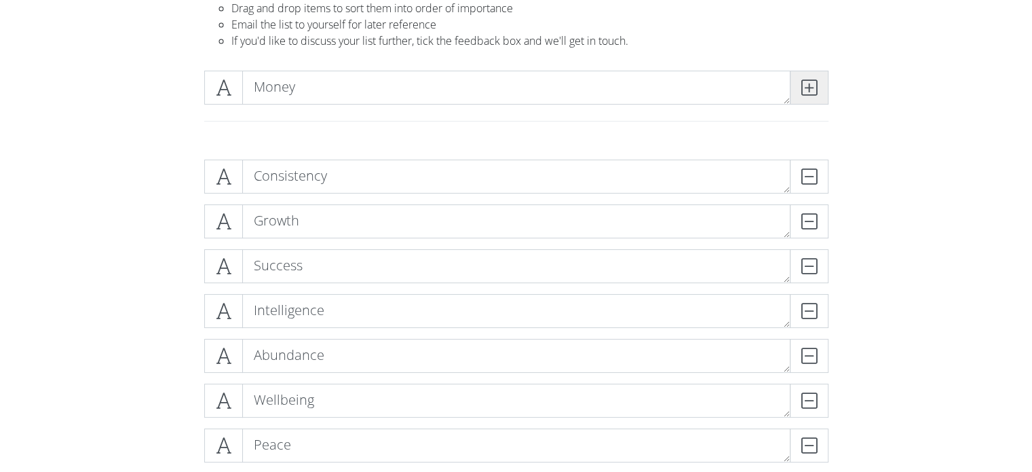
click at [817, 78] on span at bounding box center [809, 88] width 39 height 34
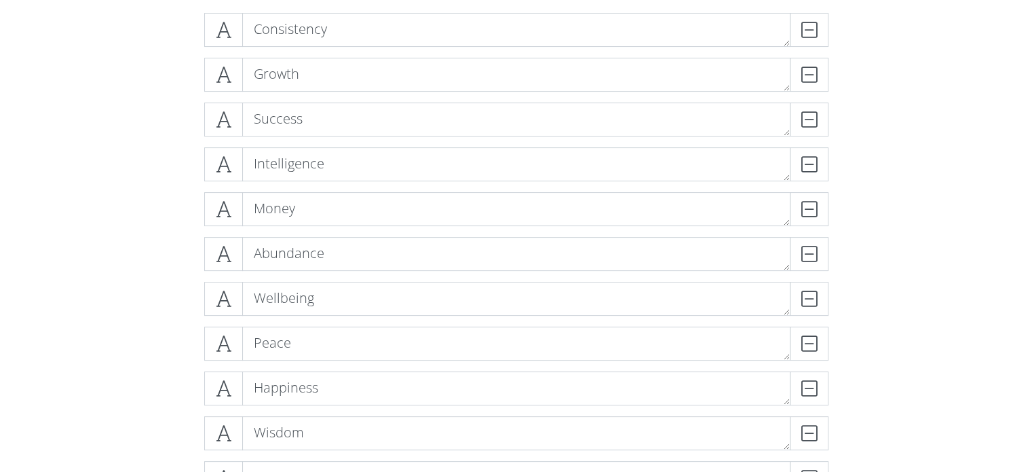
scroll to position [271, 0]
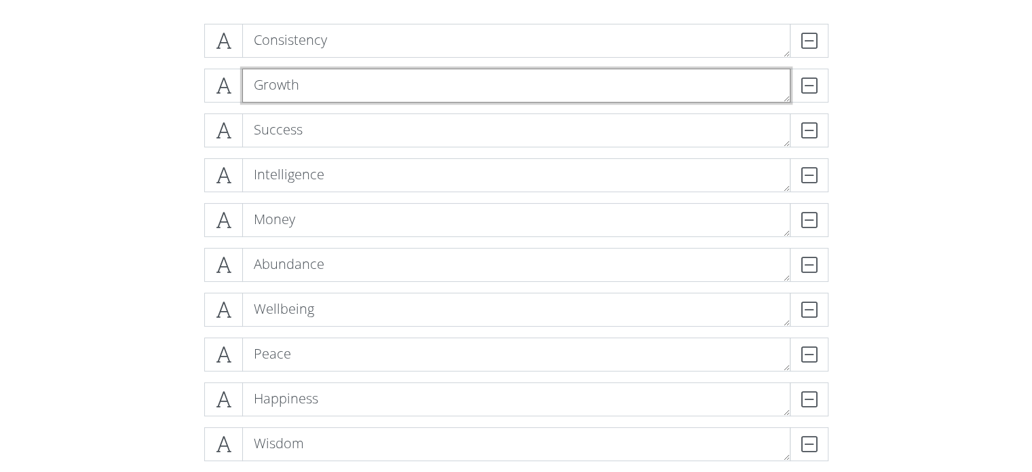
click at [343, 99] on textarea "Growth" at bounding box center [516, 86] width 548 height 34
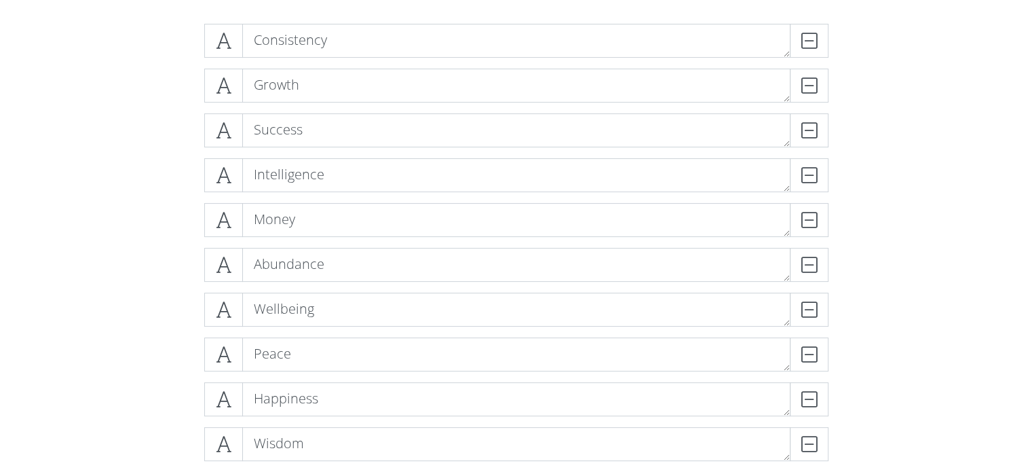
click at [111, 150] on form "Consistency DELETE Growth DELETE Success DELETE Intelligence DELETE Money DELET…" at bounding box center [516, 461] width 1032 height 897
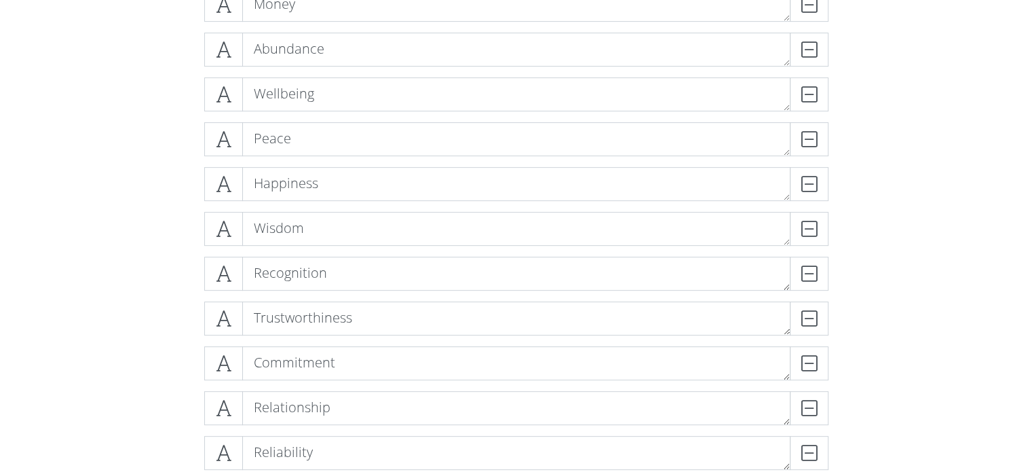
scroll to position [543, 0]
